Goal: Task Accomplishment & Management: Use online tool/utility

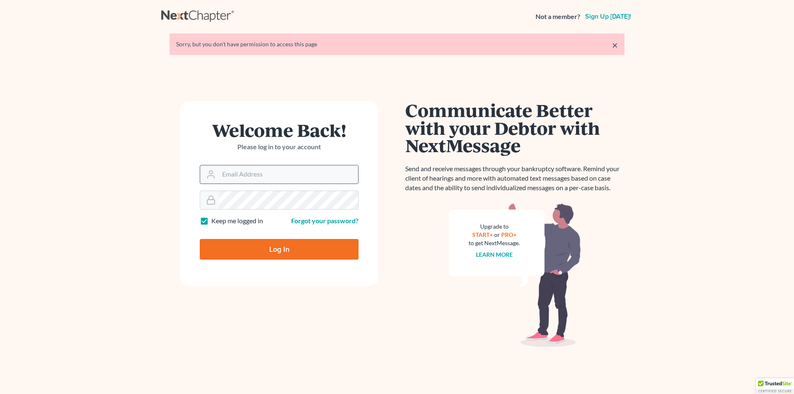
click at [328, 176] on input "Email Address" at bounding box center [288, 174] width 139 height 18
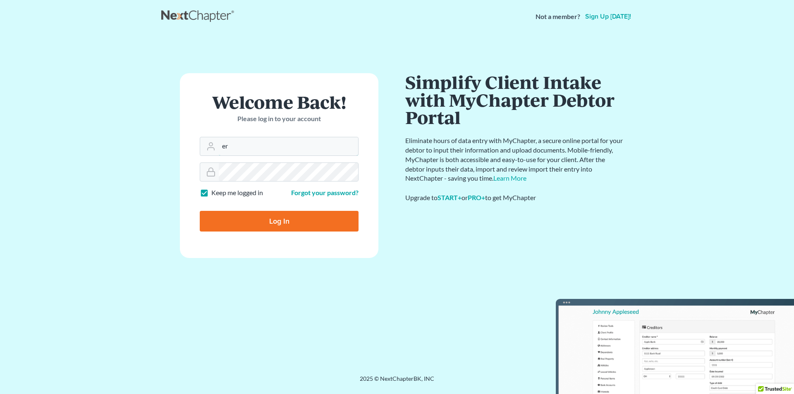
type input "[PERSON_NAME][EMAIL_ADDRESS][DOMAIN_NAME]"
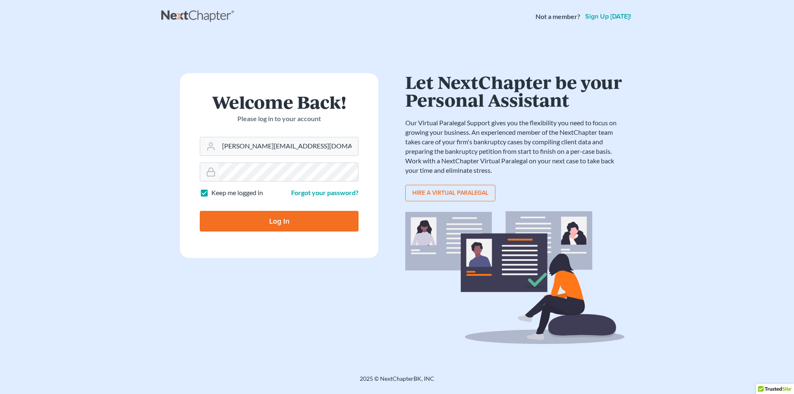
click at [250, 221] on input "Log In" at bounding box center [279, 221] width 159 height 21
type input "Thinking..."
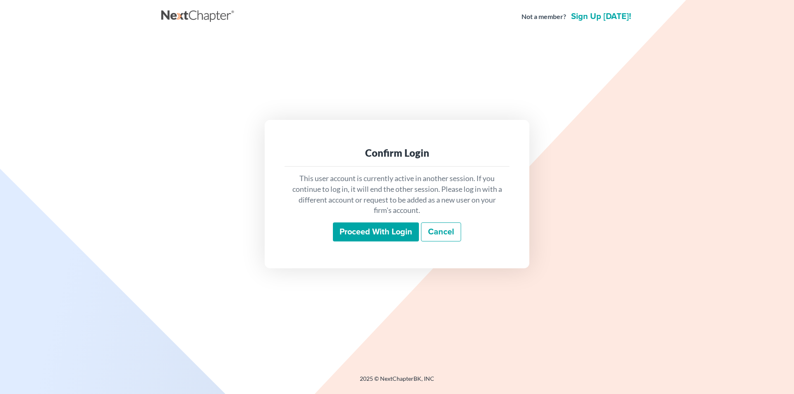
click at [382, 236] on input "Proceed with login" at bounding box center [376, 231] width 86 height 19
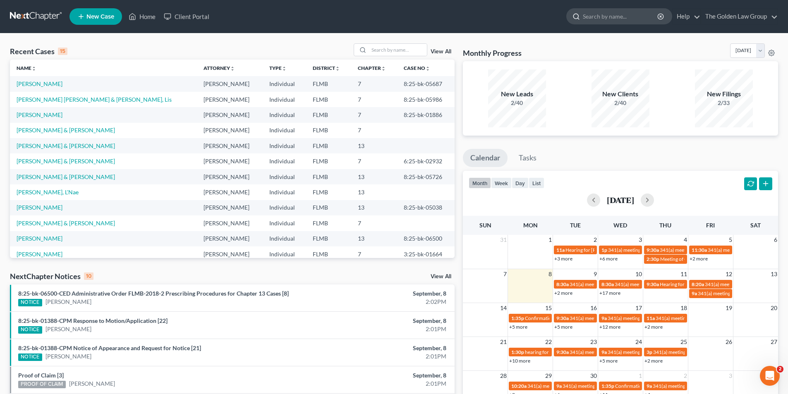
click at [590, 14] on input "search" at bounding box center [621, 16] width 76 height 15
type input "Fox, Jerome"
click at [621, 18] on input "Fox, Jerome" at bounding box center [621, 16] width 76 height 15
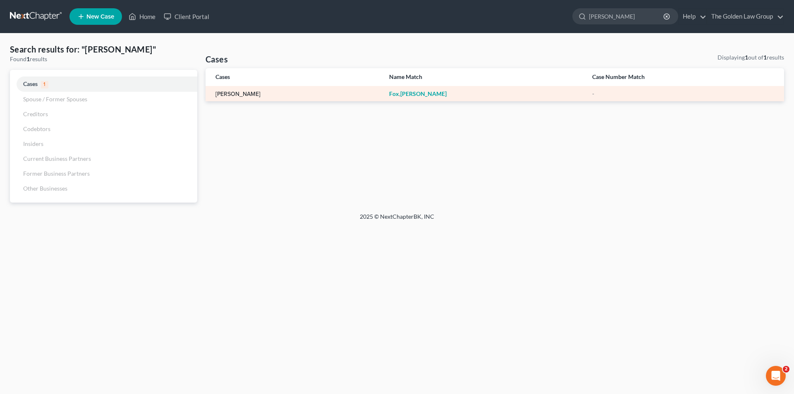
click at [239, 92] on link "Fox, Jerome" at bounding box center [237, 94] width 45 height 6
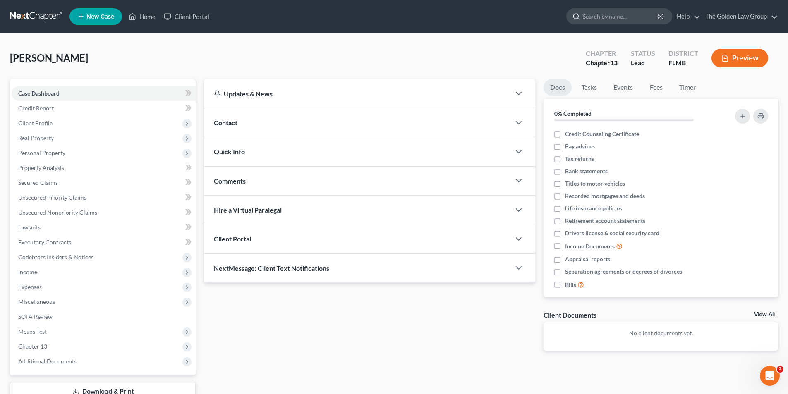
click at [612, 11] on input "search" at bounding box center [621, 16] width 76 height 15
click at [599, 14] on input "search" at bounding box center [621, 16] width 76 height 15
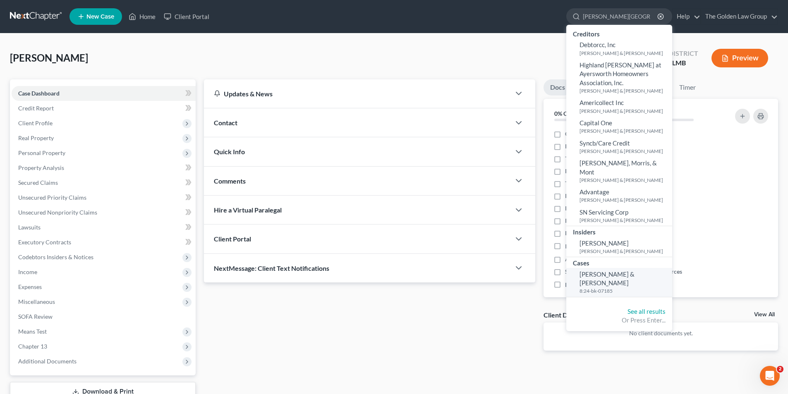
type input "Fox, Brittany"
click at [598, 270] on span "Fox, Brittany & Jerome" at bounding box center [606, 278] width 55 height 16
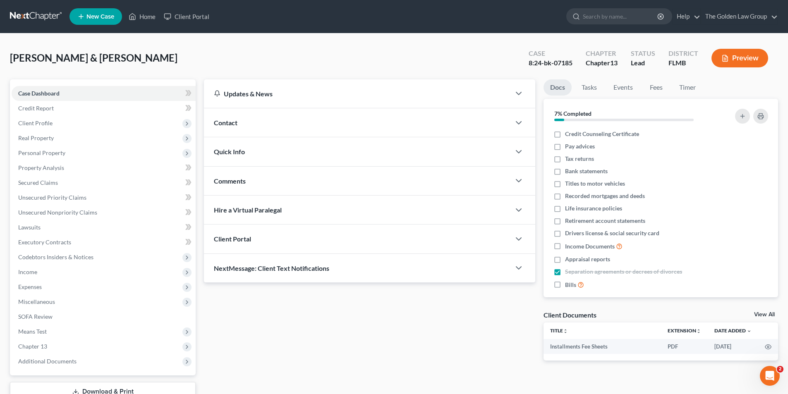
scroll to position [41, 0]
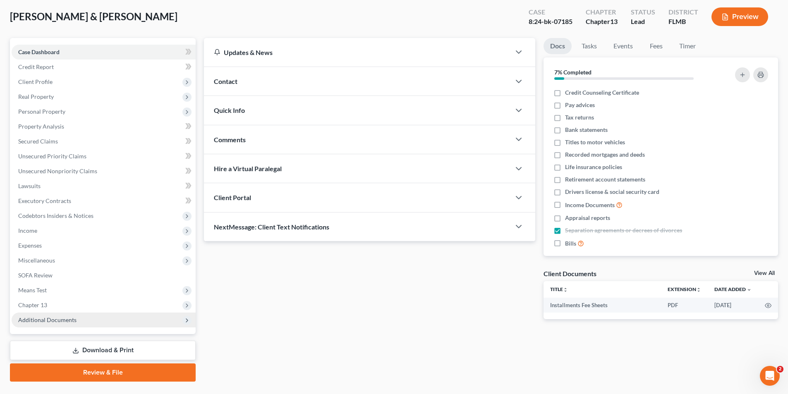
click at [55, 320] on span "Additional Documents" at bounding box center [47, 319] width 58 height 7
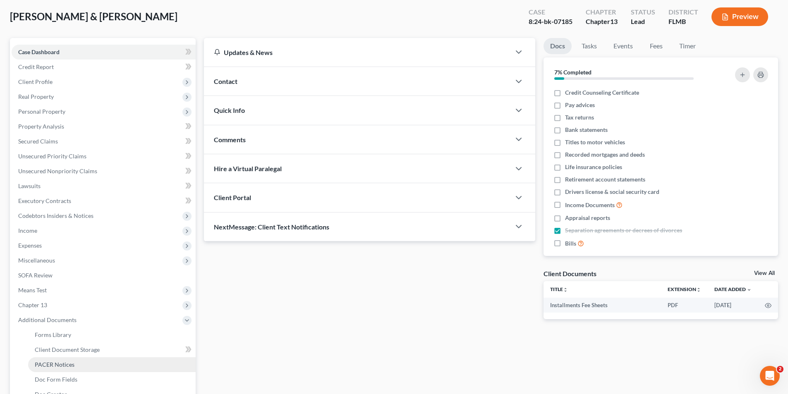
click at [59, 364] on span "PACER Notices" at bounding box center [55, 364] width 40 height 7
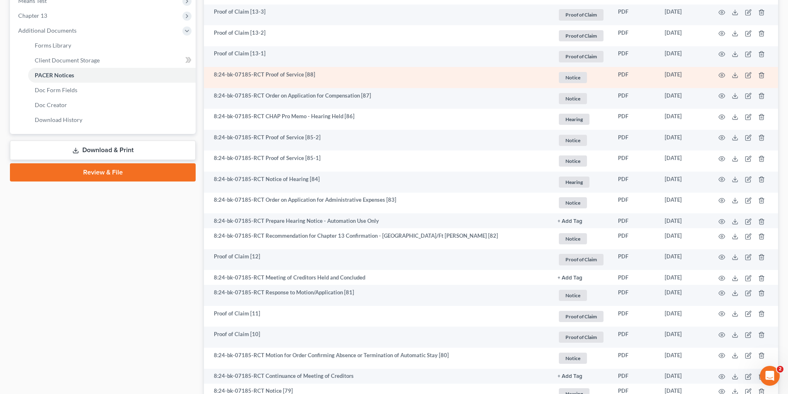
scroll to position [414, 0]
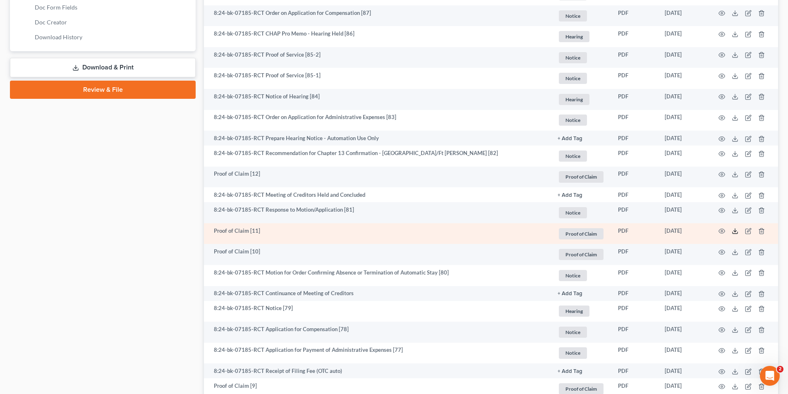
click at [735, 230] on icon at bounding box center [735, 231] width 7 height 7
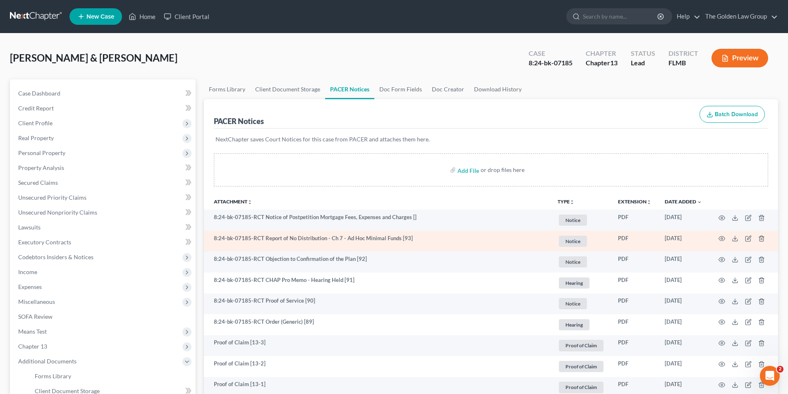
scroll to position [41, 0]
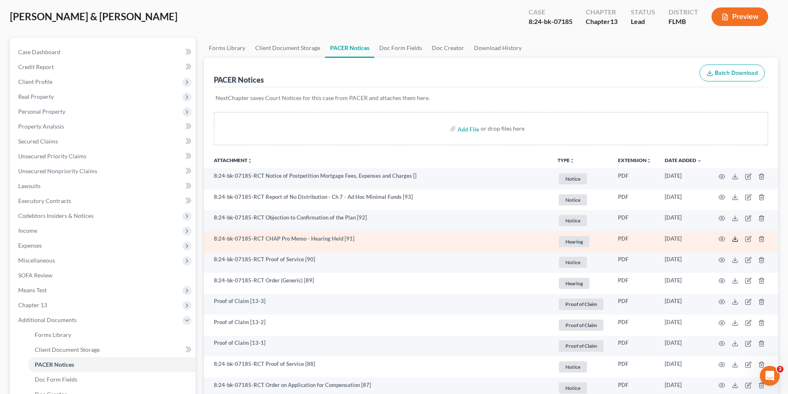
click at [735, 239] on line at bounding box center [735, 238] width 0 height 3
